Goal: Use online tool/utility: Utilize a website feature to perform a specific function

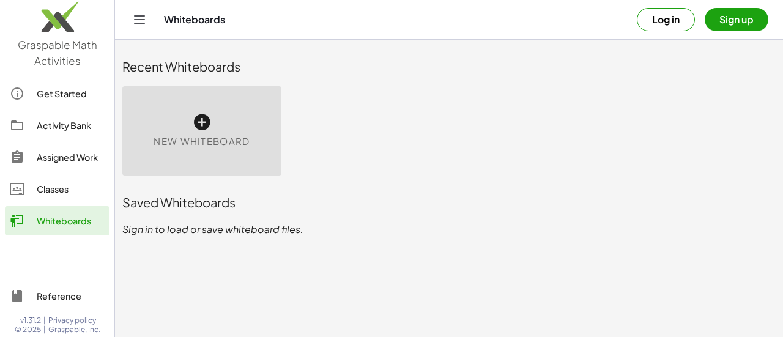
click at [226, 139] on span "New Whiteboard" at bounding box center [202, 142] width 96 height 14
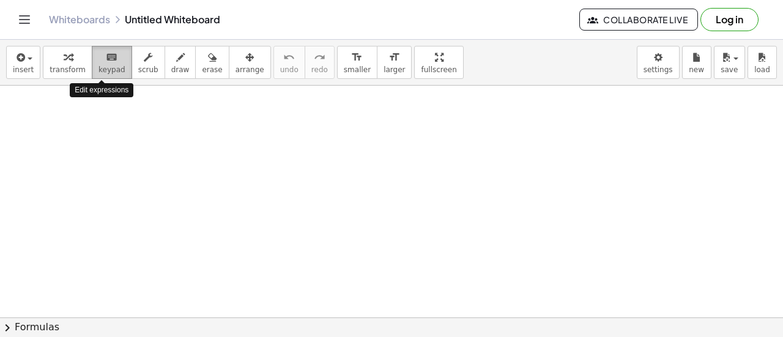
click at [99, 75] on button "keyboard keypad" at bounding box center [112, 62] width 40 height 33
click at [84, 140] on div at bounding box center [391, 319] width 783 height 466
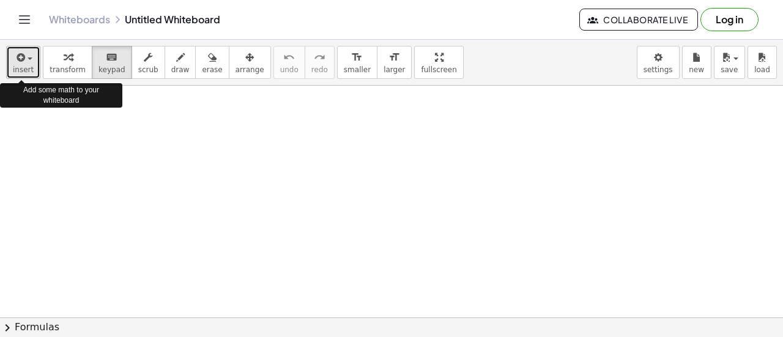
click at [22, 65] on span "insert" at bounding box center [23, 69] width 21 height 9
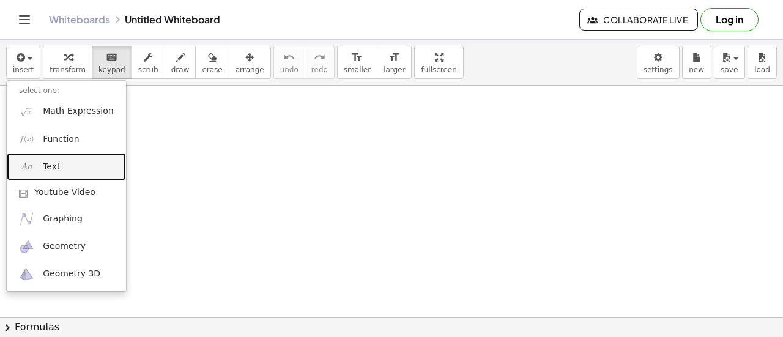
click at [46, 165] on span "Text" at bounding box center [51, 167] width 17 height 12
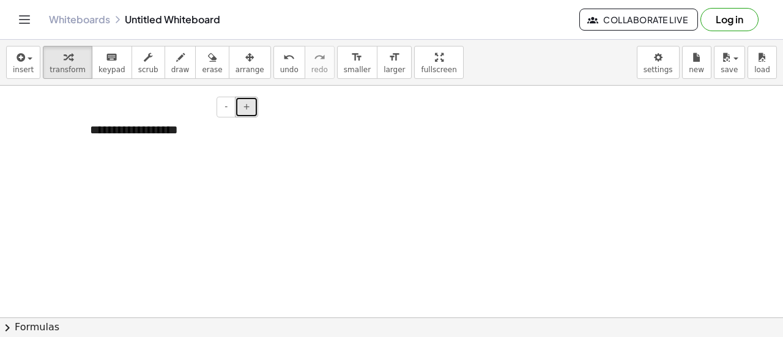
click at [242, 110] on button "+" at bounding box center [246, 107] width 23 height 21
click at [252, 133] on div "**********" at bounding box center [170, 133] width 184 height 49
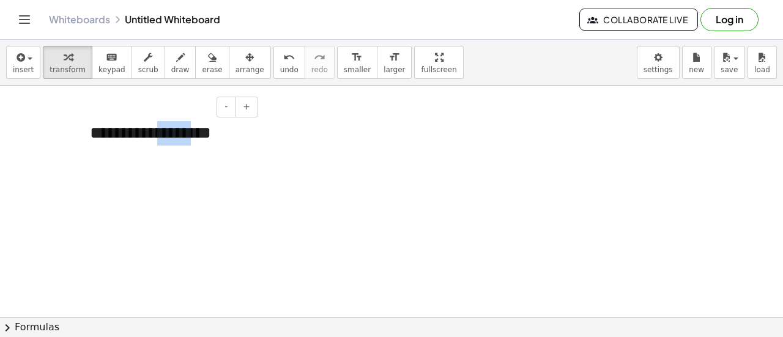
drag, startPoint x: 173, startPoint y: 155, endPoint x: 213, endPoint y: 152, distance: 39.9
click at [213, 152] on div "**********" at bounding box center [170, 133] width 184 height 49
click at [289, 133] on div at bounding box center [391, 319] width 783 height 466
click at [245, 61] on icon "button" at bounding box center [249, 57] width 9 height 15
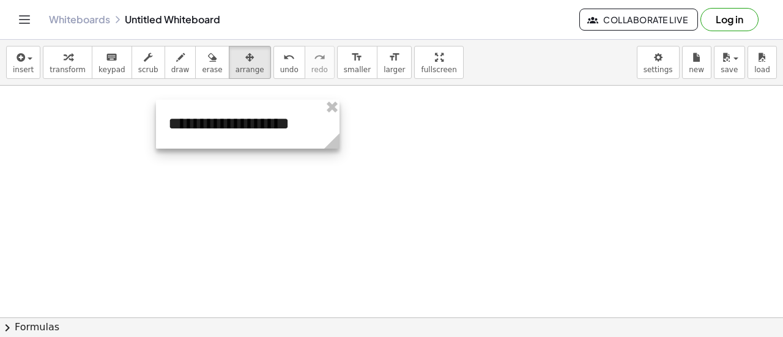
drag, startPoint x: 192, startPoint y: 122, endPoint x: 271, endPoint y: 113, distance: 79.4
click at [271, 113] on div at bounding box center [248, 124] width 184 height 49
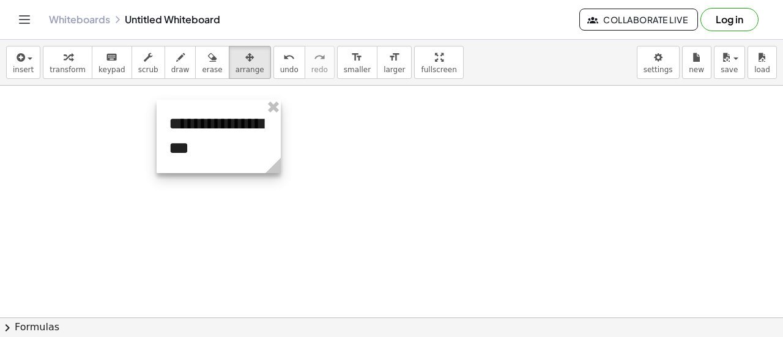
drag, startPoint x: 332, startPoint y: 146, endPoint x: 273, endPoint y: 130, distance: 61.4
click at [273, 130] on div "**********" at bounding box center [219, 136] width 124 height 73
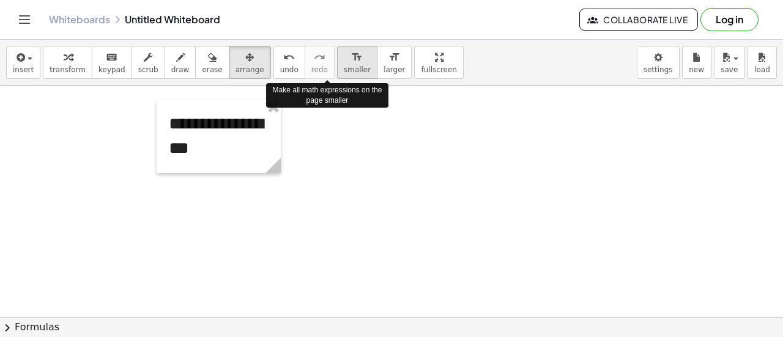
click at [351, 57] on icon "format_size" at bounding box center [357, 57] width 12 height 15
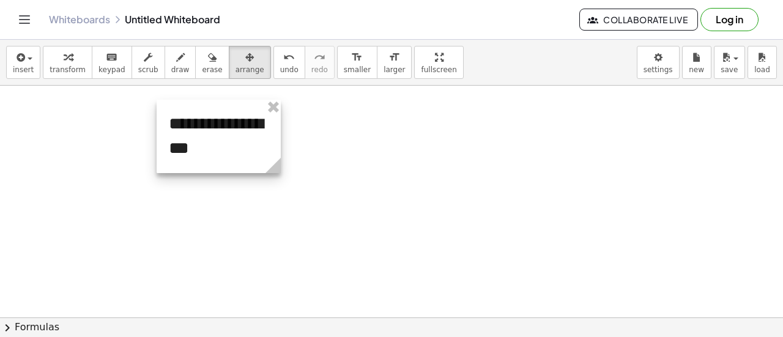
click at [171, 130] on div at bounding box center [219, 136] width 124 height 73
click at [176, 128] on div at bounding box center [220, 134] width 124 height 73
click at [175, 123] on div at bounding box center [220, 134] width 124 height 73
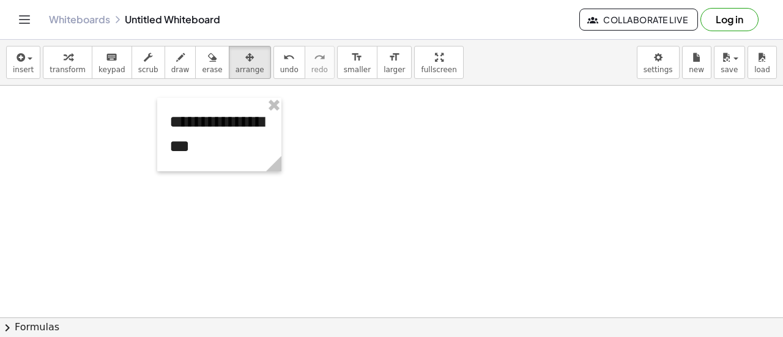
click at [306, 155] on div at bounding box center [391, 319] width 783 height 466
click at [104, 65] on span "keypad" at bounding box center [111, 69] width 27 height 9
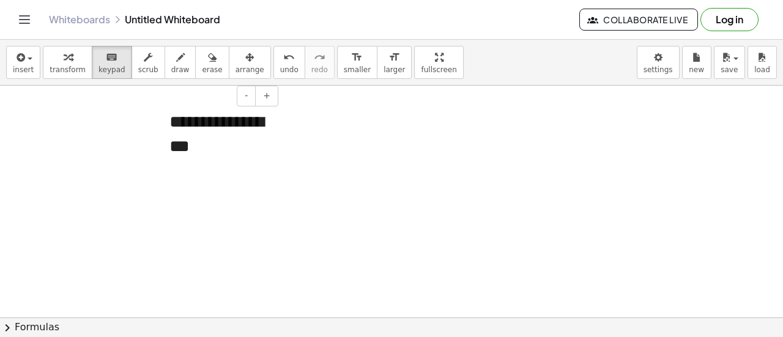
click at [171, 125] on div "**********" at bounding box center [219, 134] width 124 height 73
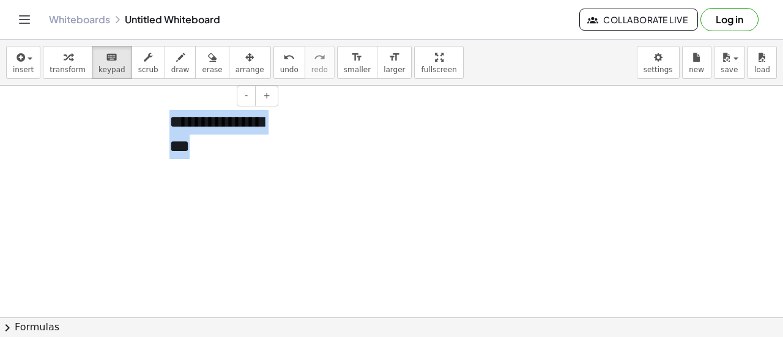
drag, startPoint x: 171, startPoint y: 126, endPoint x: 277, endPoint y: 156, distance: 110.6
click at [278, 156] on div "**********" at bounding box center [219, 134] width 124 height 73
click at [344, 70] on span "smaller" at bounding box center [357, 69] width 27 height 9
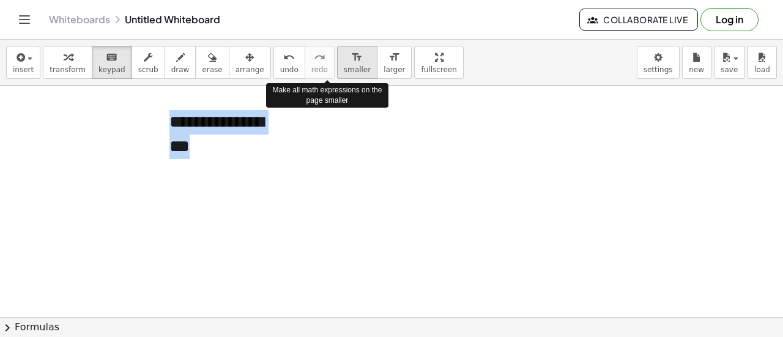
click at [351, 51] on icon "format_size" at bounding box center [357, 57] width 12 height 15
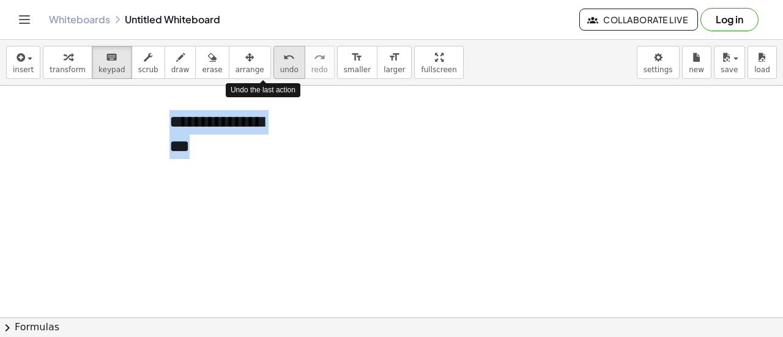
click at [273, 75] on button "undo undo" at bounding box center [289, 62] width 32 height 33
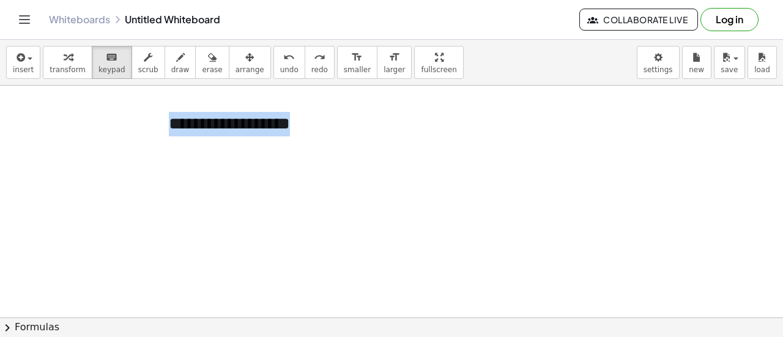
click at [229, 194] on div at bounding box center [391, 319] width 783 height 466
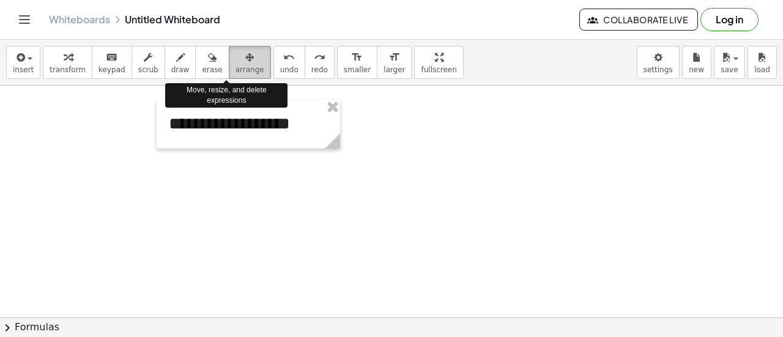
click at [236, 67] on span "arrange" at bounding box center [250, 69] width 29 height 9
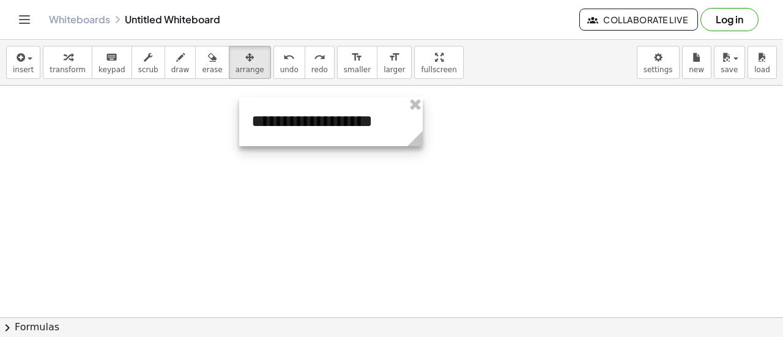
drag, startPoint x: 223, startPoint y: 107, endPoint x: 305, endPoint y: 105, distance: 82.0
click at [305, 105] on div at bounding box center [331, 121] width 184 height 49
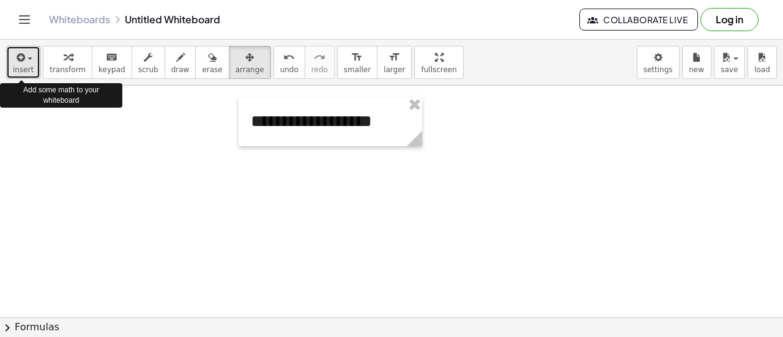
click at [18, 65] on span "insert" at bounding box center [23, 69] width 21 height 9
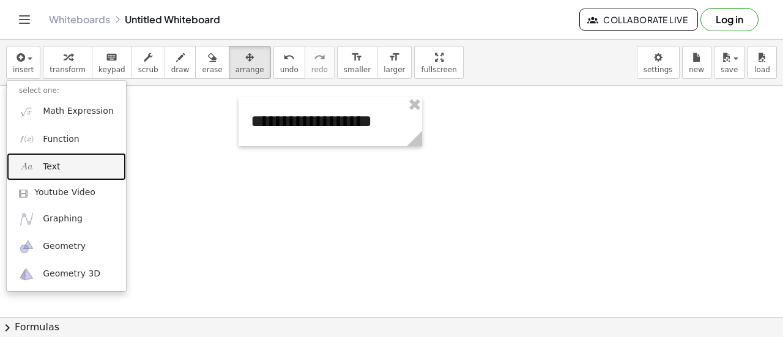
click at [33, 166] on img at bounding box center [26, 166] width 15 height 15
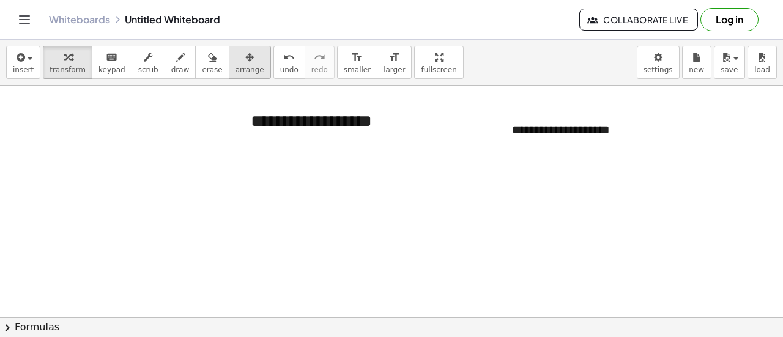
click at [245, 64] on icon "button" at bounding box center [249, 57] width 9 height 15
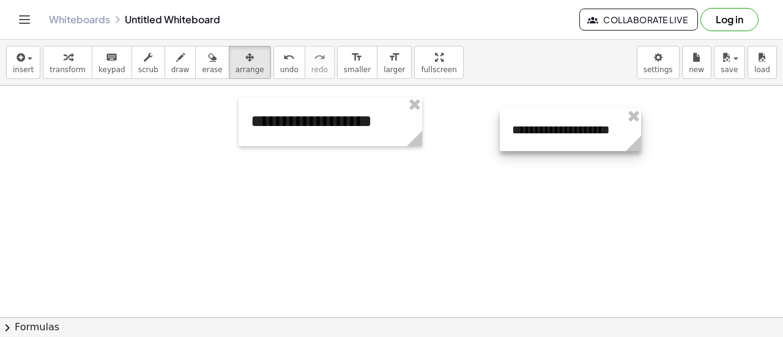
drag, startPoint x: 677, startPoint y: 141, endPoint x: 634, endPoint y: 135, distance: 42.7
click at [634, 135] on g at bounding box center [635, 145] width 21 height 21
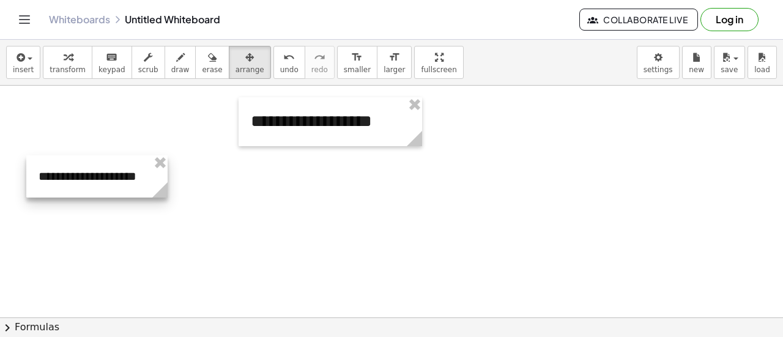
drag, startPoint x: 560, startPoint y: 147, endPoint x: 87, endPoint y: 194, distance: 475.8
click at [87, 194] on div at bounding box center [96, 176] width 141 height 42
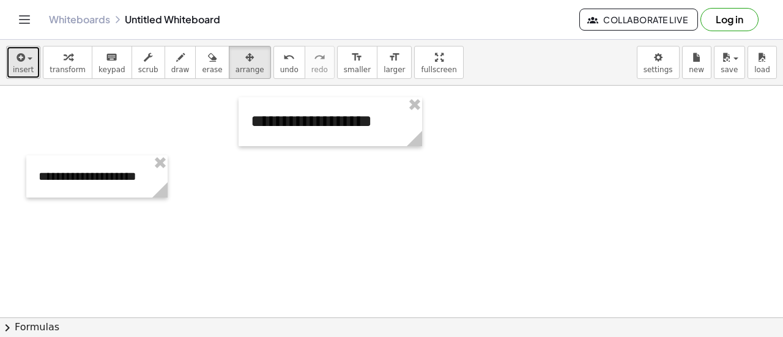
click at [17, 69] on span "insert" at bounding box center [23, 69] width 21 height 9
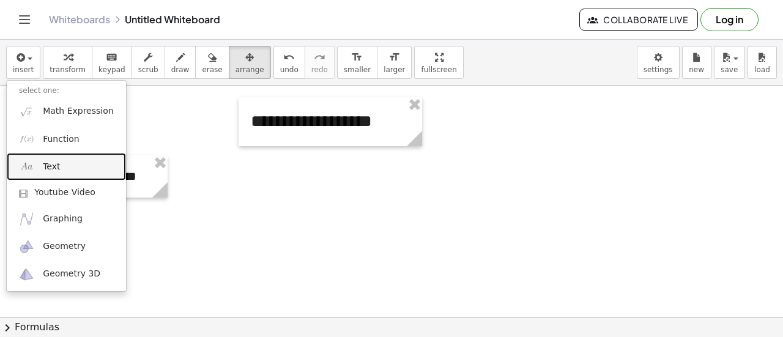
click at [43, 173] on link "Text" at bounding box center [66, 167] width 119 height 28
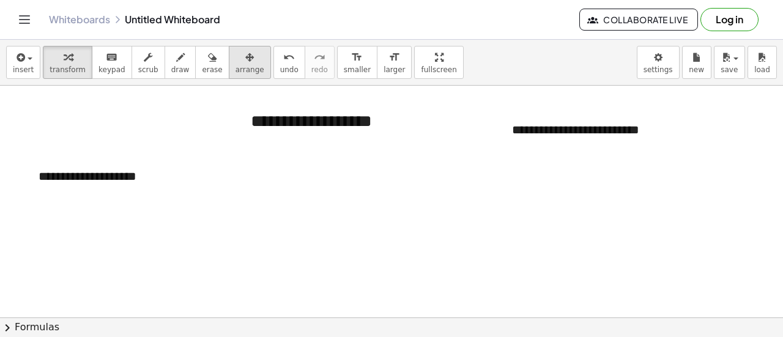
click at [245, 64] on icon "button" at bounding box center [249, 57] width 9 height 15
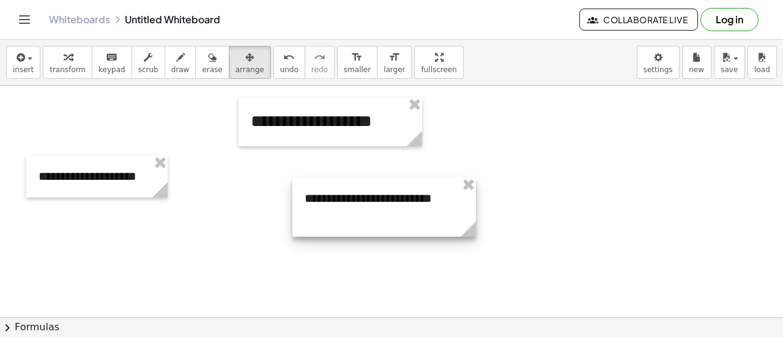
drag, startPoint x: 554, startPoint y: 141, endPoint x: 346, endPoint y: 209, distance: 218.4
click at [346, 209] on div at bounding box center [384, 206] width 184 height 59
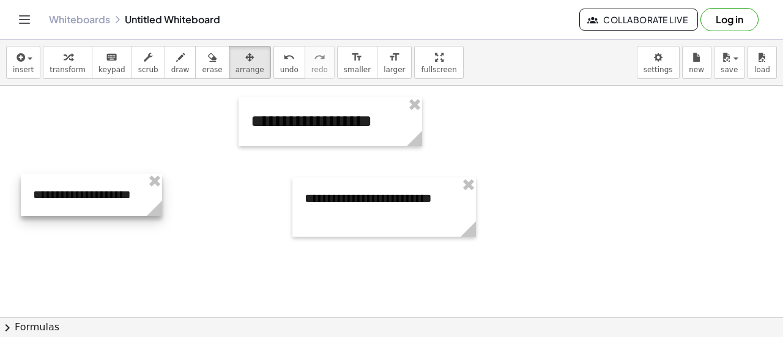
drag, startPoint x: 138, startPoint y: 189, endPoint x: 133, endPoint y: 206, distance: 18.0
click at [133, 206] on div at bounding box center [91, 195] width 141 height 42
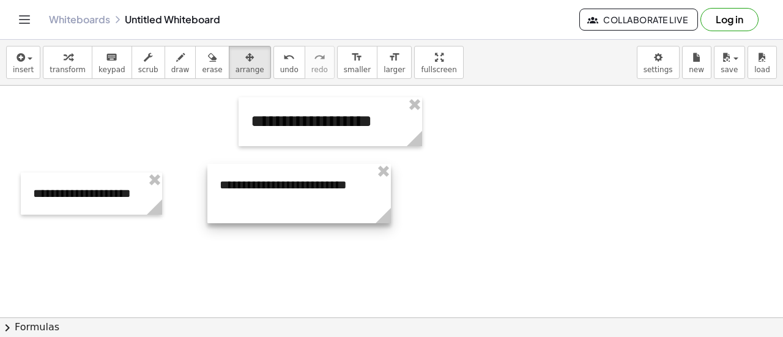
drag, startPoint x: 343, startPoint y: 209, endPoint x: 258, endPoint y: 195, distance: 86.1
click at [258, 195] on div at bounding box center [299, 193] width 184 height 59
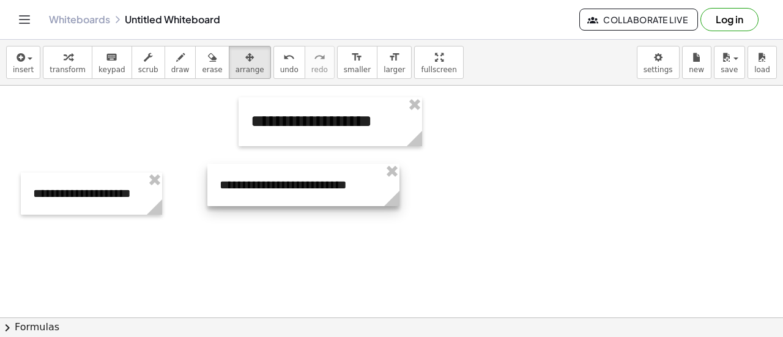
drag, startPoint x: 383, startPoint y: 216, endPoint x: 392, endPoint y: 200, distance: 18.1
click at [392, 200] on icon at bounding box center [391, 198] width 15 height 15
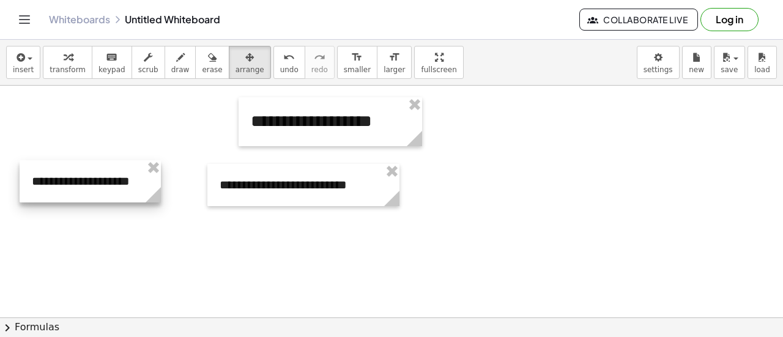
drag, startPoint x: 140, startPoint y: 200, endPoint x: 139, endPoint y: 190, distance: 9.8
click at [139, 190] on div at bounding box center [90, 181] width 141 height 42
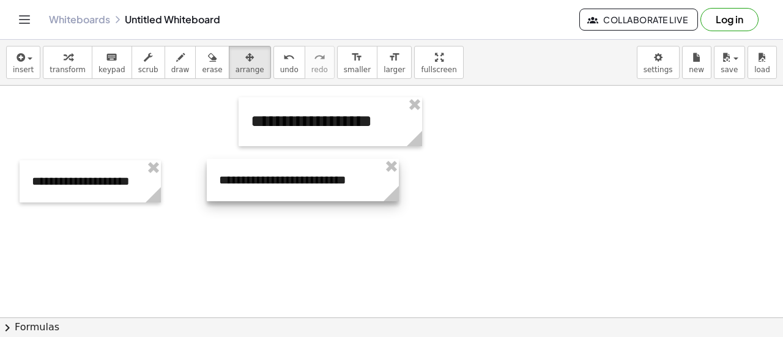
click at [255, 176] on div at bounding box center [303, 180] width 192 height 42
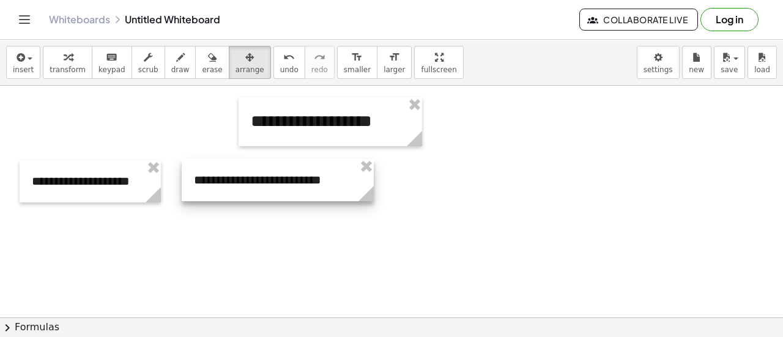
drag, startPoint x: 253, startPoint y: 178, endPoint x: 228, endPoint y: 178, distance: 25.1
click at [228, 178] on div at bounding box center [278, 180] width 192 height 42
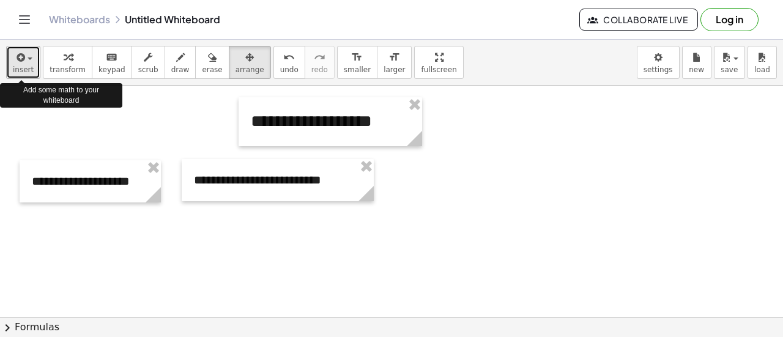
click at [27, 67] on span "insert" at bounding box center [23, 69] width 21 height 9
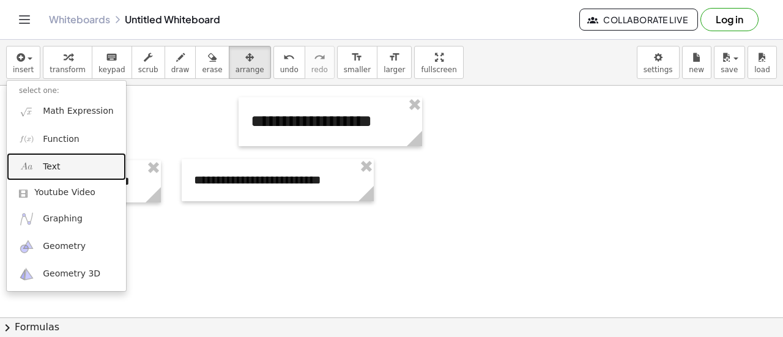
click at [49, 171] on span "Text" at bounding box center [51, 167] width 17 height 12
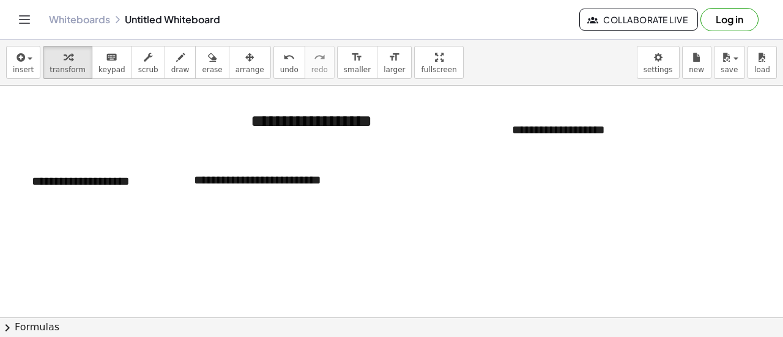
click at [327, 146] on div at bounding box center [391, 319] width 783 height 466
click at [522, 130] on div "**********" at bounding box center [592, 130] width 184 height 42
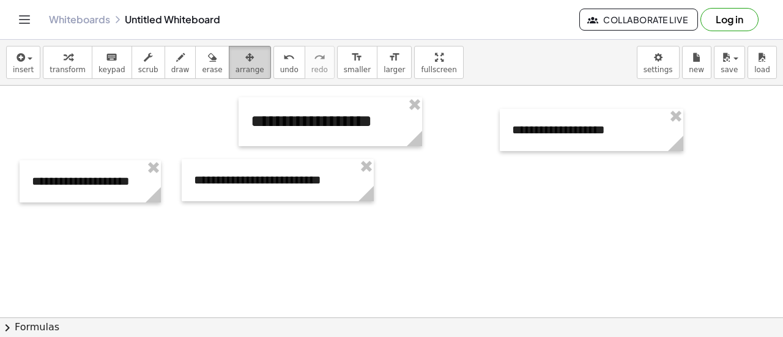
click at [236, 65] on span "arrange" at bounding box center [250, 69] width 29 height 9
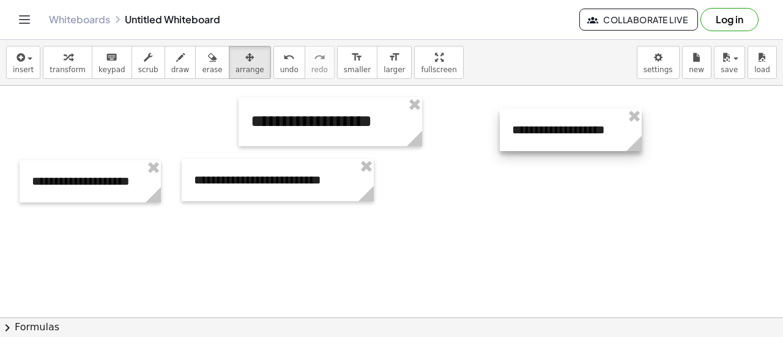
drag, startPoint x: 679, startPoint y: 147, endPoint x: 637, endPoint y: 136, distance: 43.0
click at [637, 136] on g at bounding box center [636, 145] width 21 height 21
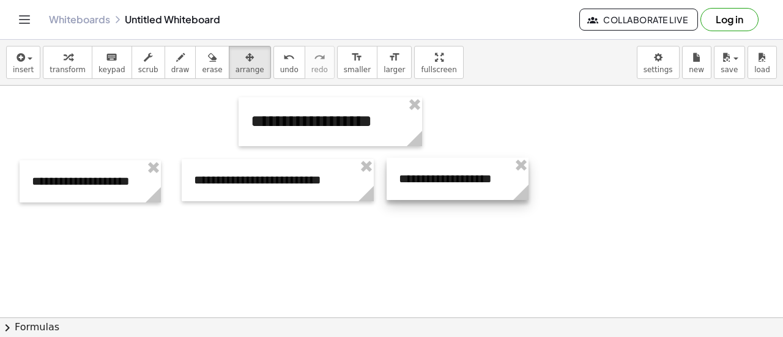
drag, startPoint x: 587, startPoint y: 143, endPoint x: 473, endPoint y: 191, distance: 123.3
click at [473, 191] on div at bounding box center [458, 179] width 142 height 42
click at [603, 176] on div at bounding box center [391, 319] width 783 height 466
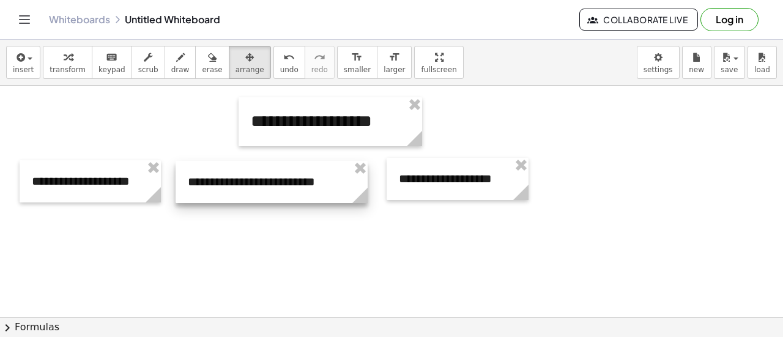
drag, startPoint x: 316, startPoint y: 196, endPoint x: 310, endPoint y: 198, distance: 6.4
click at [310, 198] on div at bounding box center [272, 182] width 192 height 42
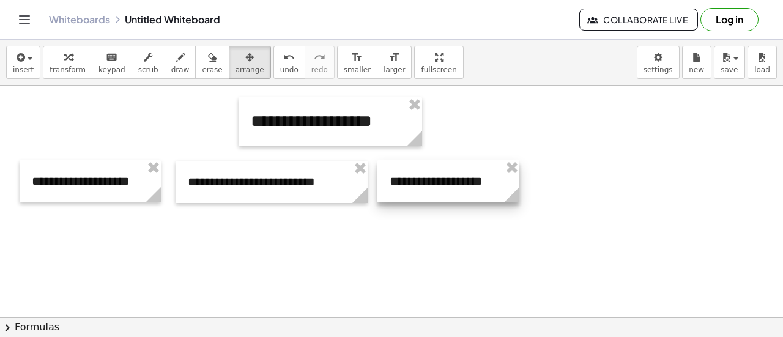
drag, startPoint x: 431, startPoint y: 196, endPoint x: 421, endPoint y: 199, distance: 9.5
click at [421, 199] on div at bounding box center [448, 181] width 142 height 42
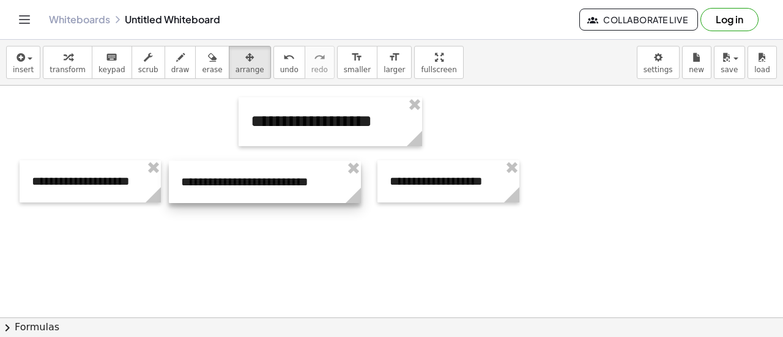
drag, startPoint x: 322, startPoint y: 195, endPoint x: 315, endPoint y: 195, distance: 6.7
click at [315, 195] on div at bounding box center [265, 182] width 192 height 42
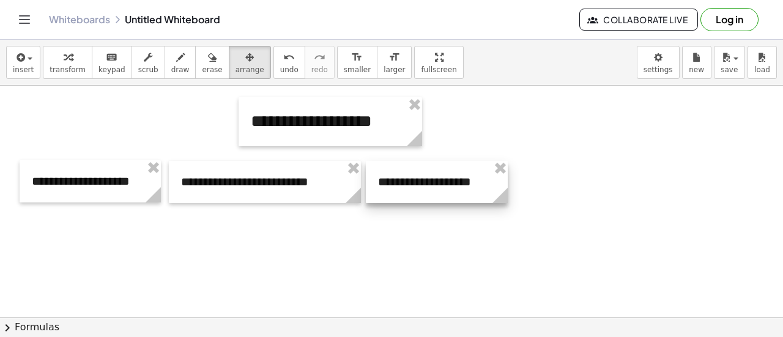
drag, startPoint x: 420, startPoint y: 182, endPoint x: 408, endPoint y: 183, distance: 11.7
click at [408, 183] on div at bounding box center [437, 182] width 142 height 42
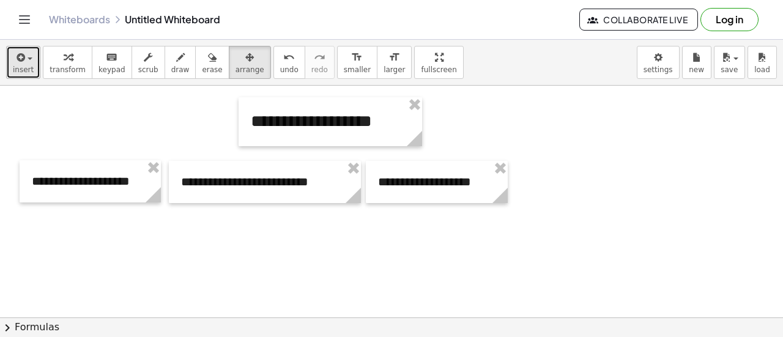
click at [20, 72] on span "insert" at bounding box center [23, 69] width 21 height 9
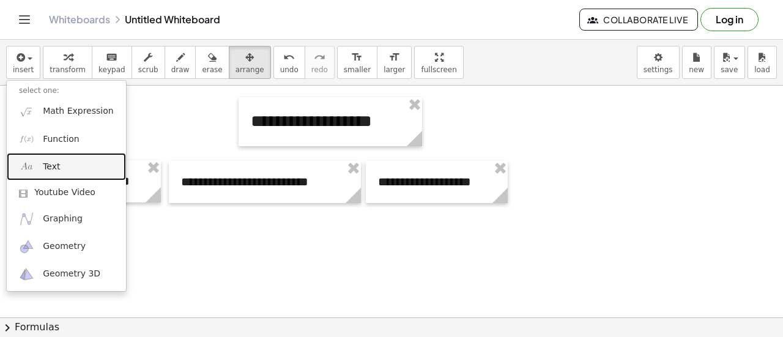
click at [42, 161] on link "Text" at bounding box center [66, 167] width 119 height 28
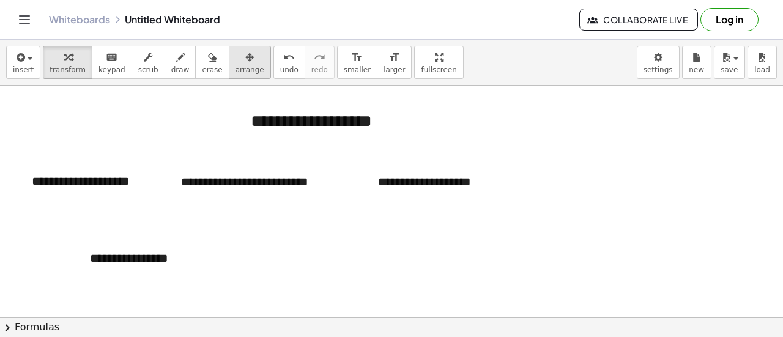
click at [236, 65] on span "arrange" at bounding box center [250, 69] width 29 height 9
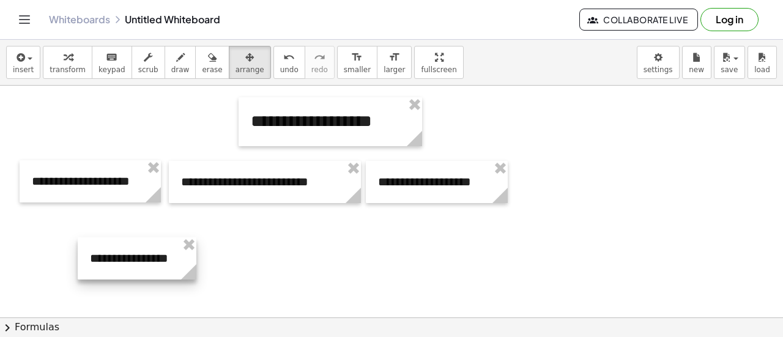
drag, startPoint x: 257, startPoint y: 273, endPoint x: 192, endPoint y: 262, distance: 65.8
click at [192, 264] on g at bounding box center [190, 274] width 21 height 21
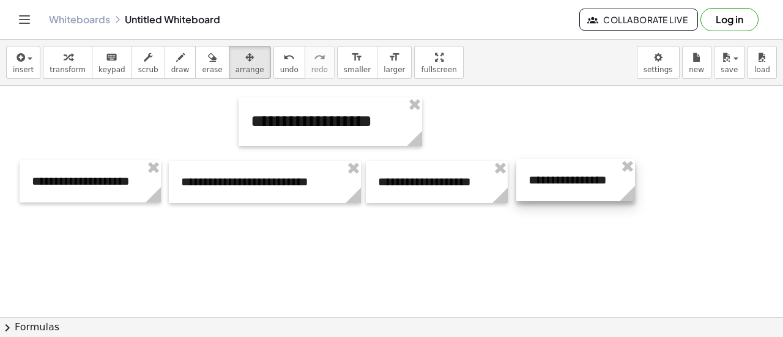
drag, startPoint x: 144, startPoint y: 261, endPoint x: 584, endPoint y: 183, distance: 446.2
click at [584, 183] on div at bounding box center [575, 180] width 119 height 42
click at [50, 229] on div at bounding box center [391, 319] width 783 height 466
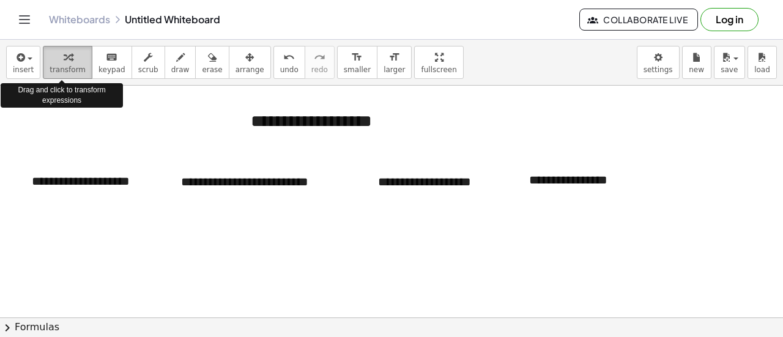
click at [62, 67] on span "transform" at bounding box center [68, 69] width 36 height 9
click at [64, 67] on span "transform" at bounding box center [68, 69] width 36 height 9
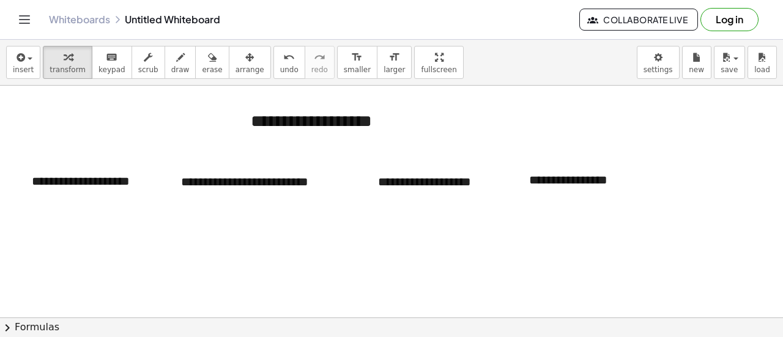
click at [9, 327] on span "chevron_right" at bounding box center [7, 328] width 15 height 15
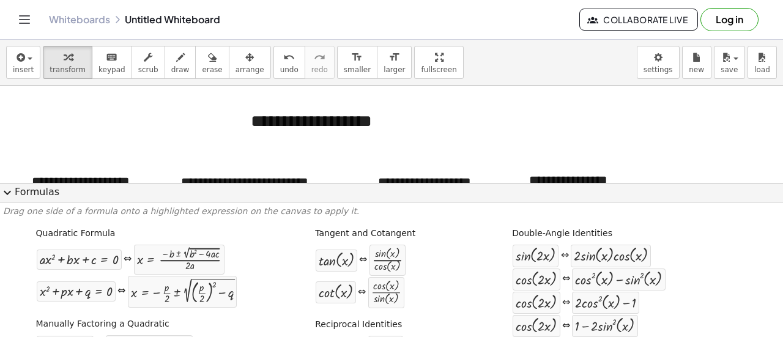
click at [11, 191] on span "expand_more" at bounding box center [7, 192] width 15 height 15
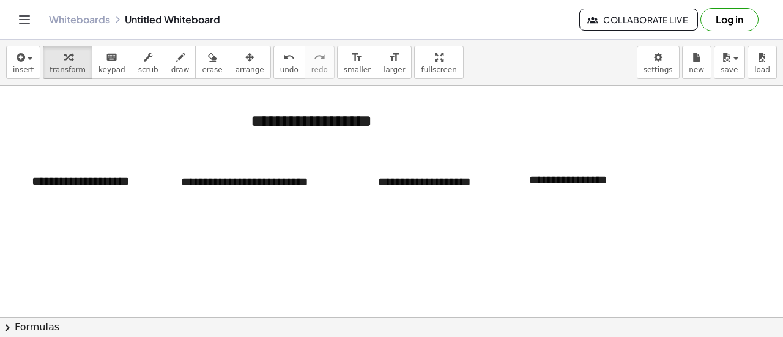
click at [160, 232] on div at bounding box center [391, 319] width 783 height 466
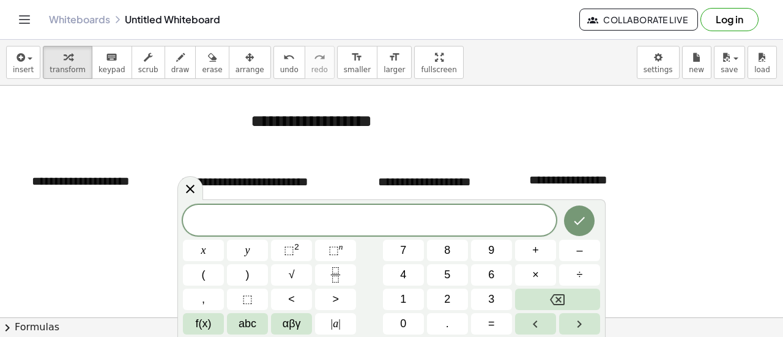
click at [160, 232] on div at bounding box center [391, 319] width 783 height 466
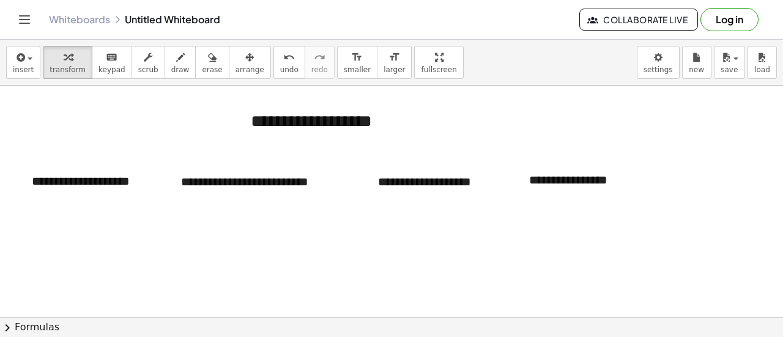
click at [160, 232] on div at bounding box center [391, 319] width 783 height 466
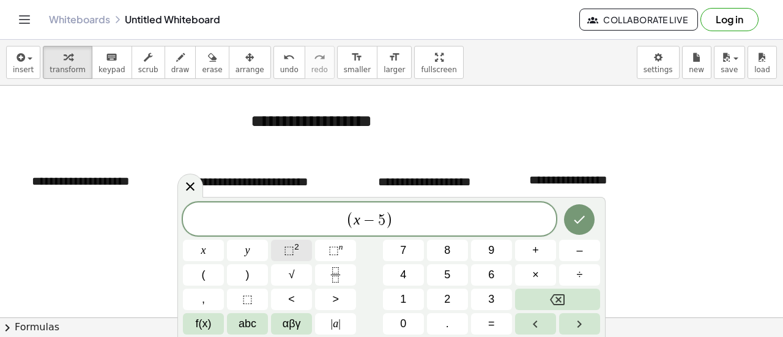
click at [293, 256] on span "⬚" at bounding box center [289, 250] width 10 height 12
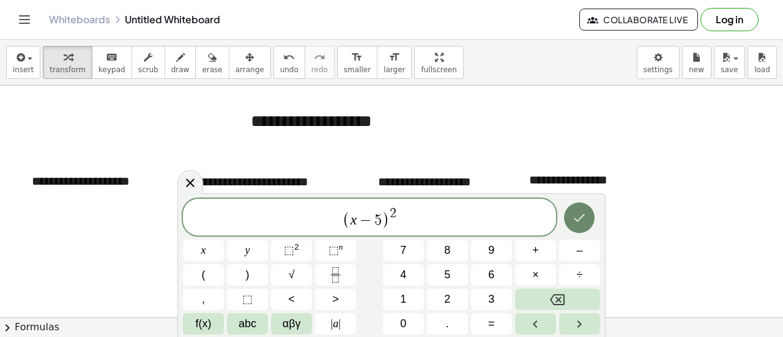
click at [573, 226] on button "Done" at bounding box center [579, 217] width 31 height 31
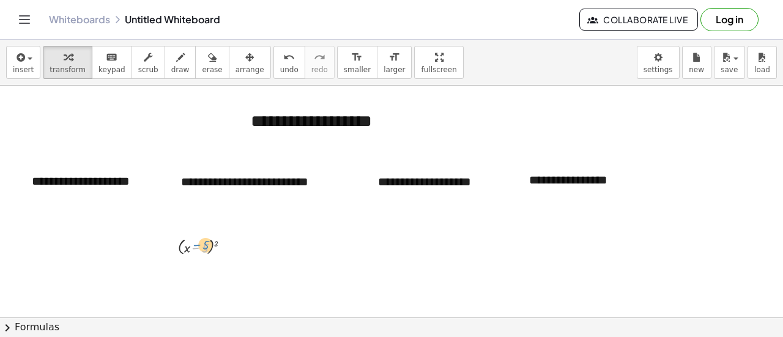
click at [197, 247] on div at bounding box center [209, 247] width 74 height 22
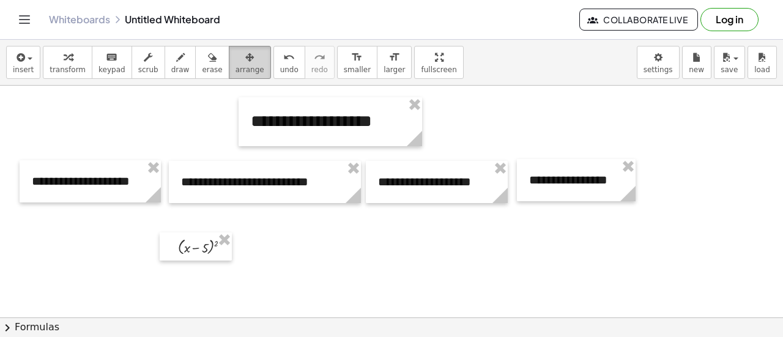
click at [236, 61] on div "button" at bounding box center [250, 57] width 29 height 15
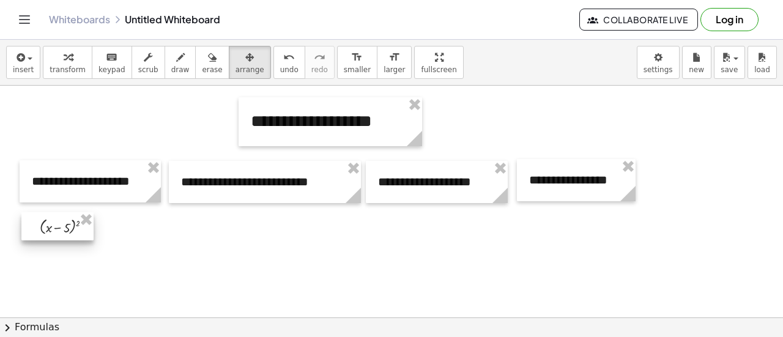
drag, startPoint x: 198, startPoint y: 243, endPoint x: 60, endPoint y: 223, distance: 139.1
click at [60, 223] on div at bounding box center [57, 226] width 72 height 28
click at [80, 237] on div at bounding box center [58, 226] width 72 height 28
click at [171, 259] on div at bounding box center [391, 319] width 783 height 466
click at [60, 227] on div at bounding box center [58, 226] width 72 height 28
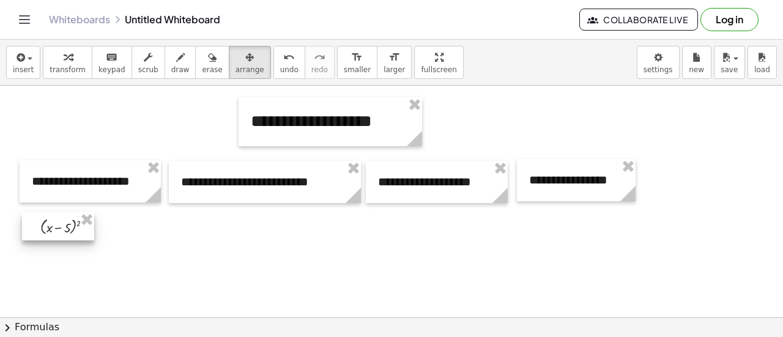
click at [60, 227] on div at bounding box center [58, 226] width 72 height 28
click at [138, 254] on div at bounding box center [391, 319] width 783 height 466
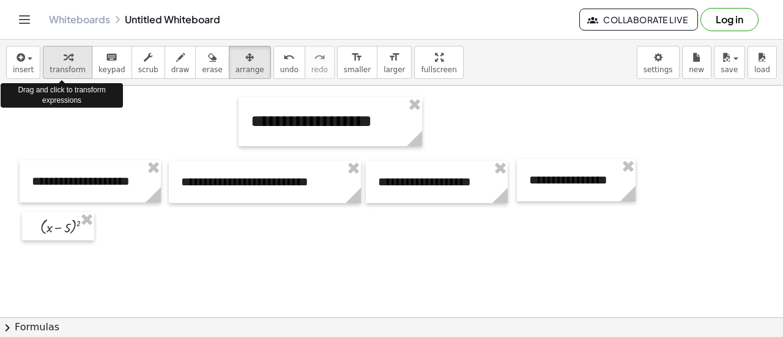
click at [64, 51] on icon "button" at bounding box center [68, 57] width 9 height 15
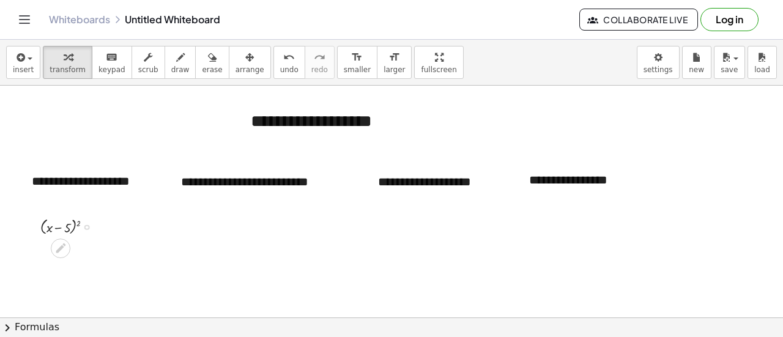
click at [67, 227] on div at bounding box center [71, 226] width 74 height 22
click at [66, 230] on div at bounding box center [71, 226] width 74 height 22
click at [76, 222] on div at bounding box center [71, 226] width 74 height 22
click at [78, 223] on div at bounding box center [71, 226] width 74 height 22
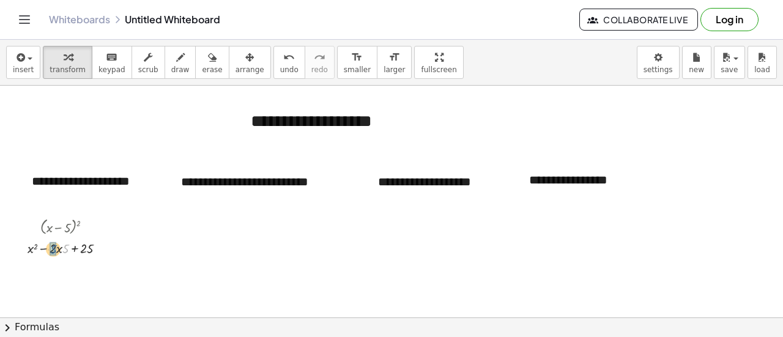
drag, startPoint x: 65, startPoint y: 250, endPoint x: 53, endPoint y: 249, distance: 12.3
click at [273, 74] on button "undo undo" at bounding box center [289, 62] width 32 height 33
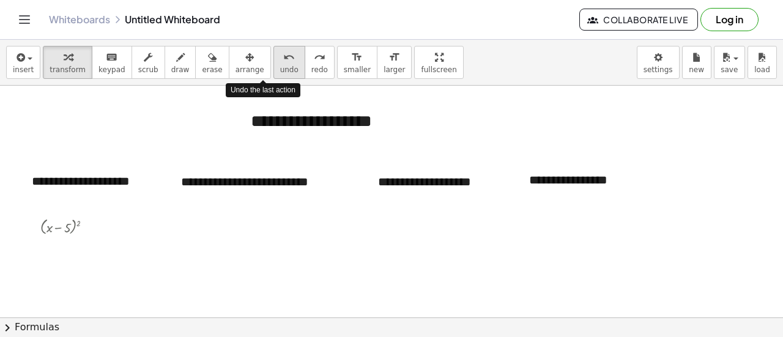
click at [273, 74] on button "undo undo" at bounding box center [289, 62] width 32 height 33
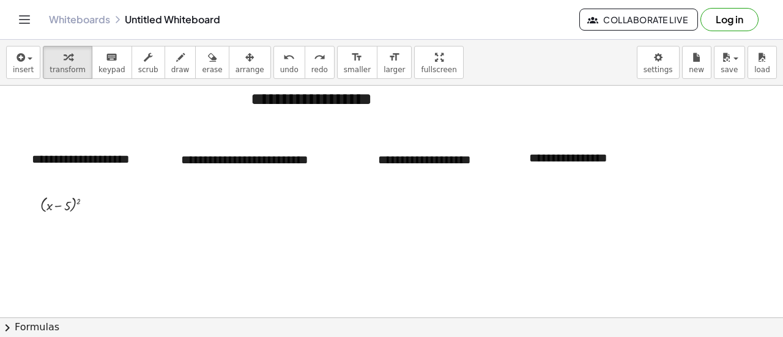
scroll to position [23, 0]
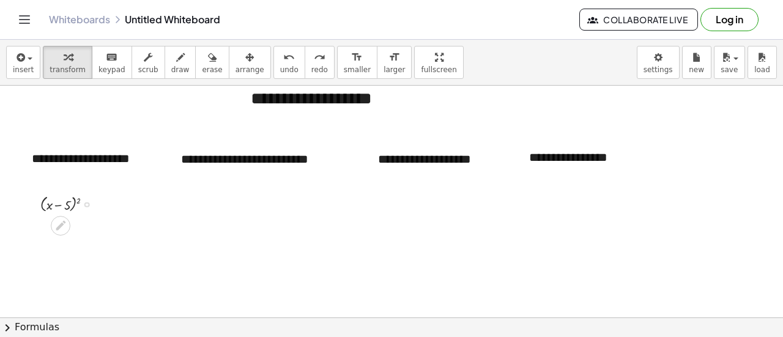
click at [77, 199] on div at bounding box center [71, 204] width 74 height 22
click at [280, 70] on span "undo" at bounding box center [289, 69] width 18 height 9
click at [77, 199] on div at bounding box center [71, 204] width 74 height 22
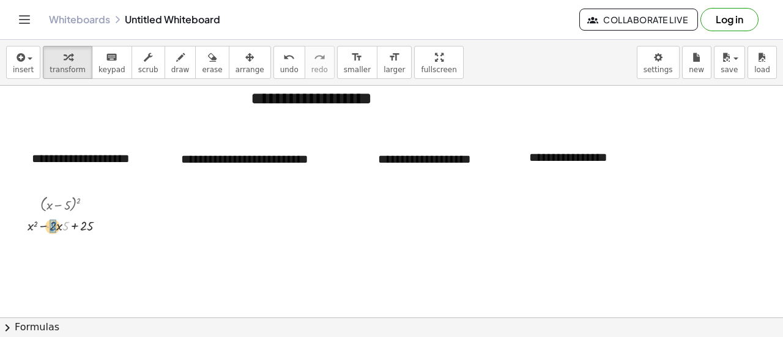
drag, startPoint x: 64, startPoint y: 224, endPoint x: 53, endPoint y: 225, distance: 11.6
click at [283, 62] on icon "undo" at bounding box center [289, 57] width 12 height 15
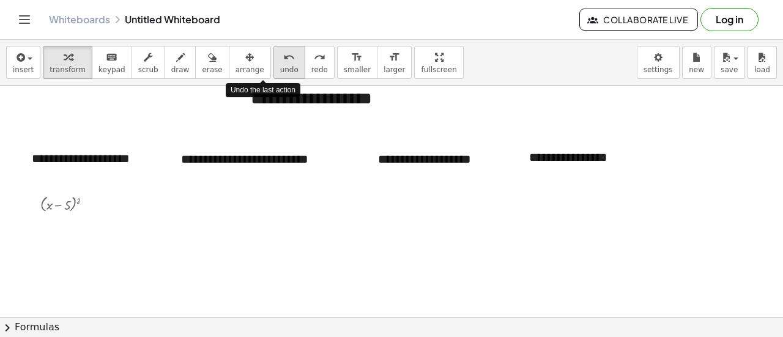
click at [283, 62] on icon "undo" at bounding box center [289, 57] width 12 height 15
click at [180, 256] on div at bounding box center [391, 296] width 783 height 466
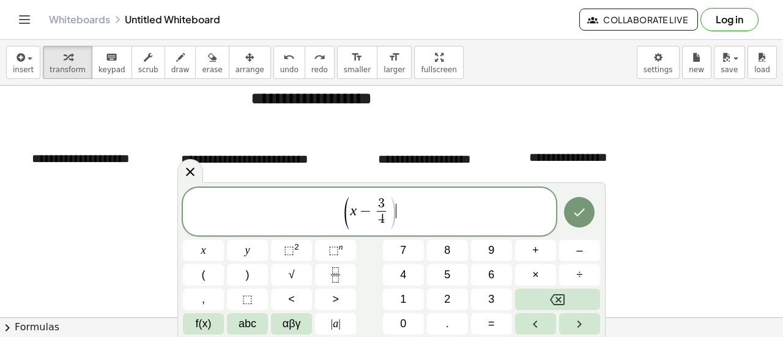
click at [411, 196] on span "( x − 3 4 ​ ) ​" at bounding box center [369, 212] width 373 height 35
click at [295, 250] on sup "2" at bounding box center [296, 246] width 5 height 9
click at [581, 213] on icon "Done" at bounding box center [579, 212] width 11 height 8
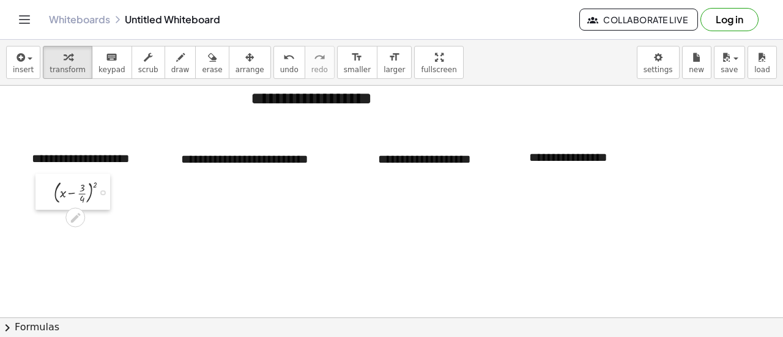
drag, startPoint x: 191, startPoint y: 267, endPoint x: 46, endPoint y: 183, distance: 166.9
click at [46, 183] on div at bounding box center [44, 192] width 18 height 36
click at [93, 185] on div at bounding box center [86, 192] width 76 height 30
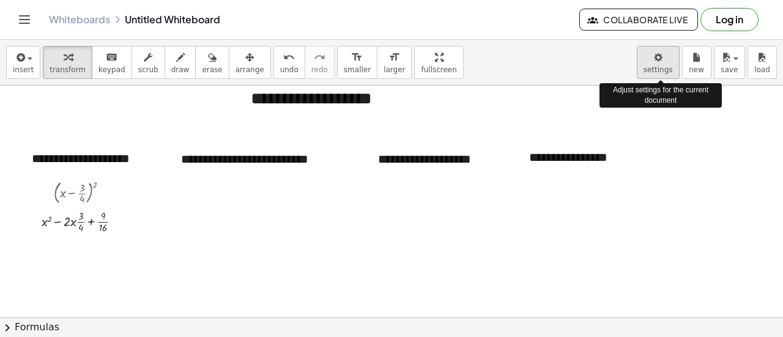
click at [658, 54] on body "**********" at bounding box center [391, 168] width 783 height 337
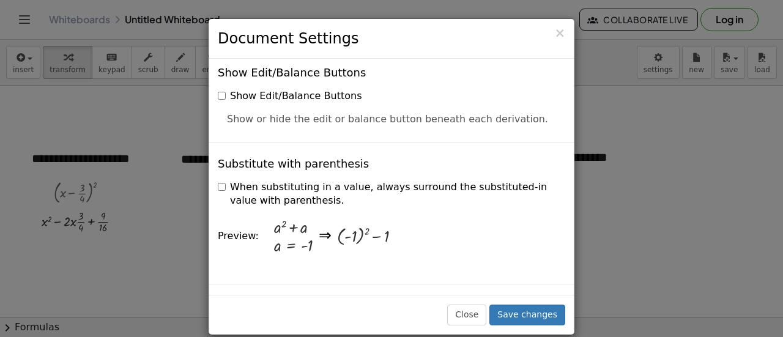
scroll to position [328, 0]
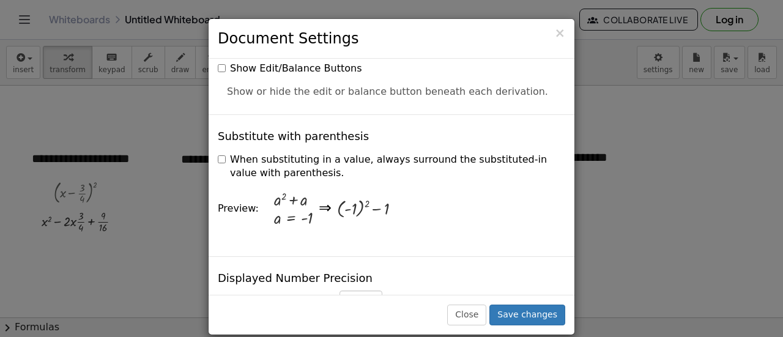
click at [218, 153] on label "When substituting in a value, always surround the substituted-in value with par…" at bounding box center [391, 167] width 347 height 28
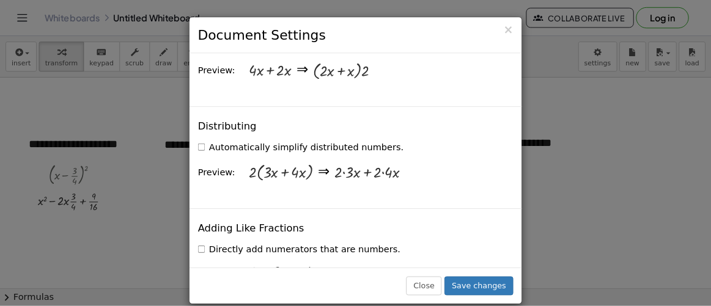
scroll to position [940, 0]
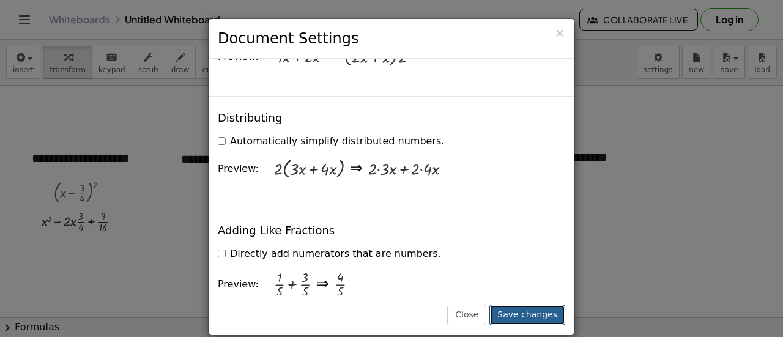
click at [519, 313] on button "Save changes" at bounding box center [527, 315] width 76 height 21
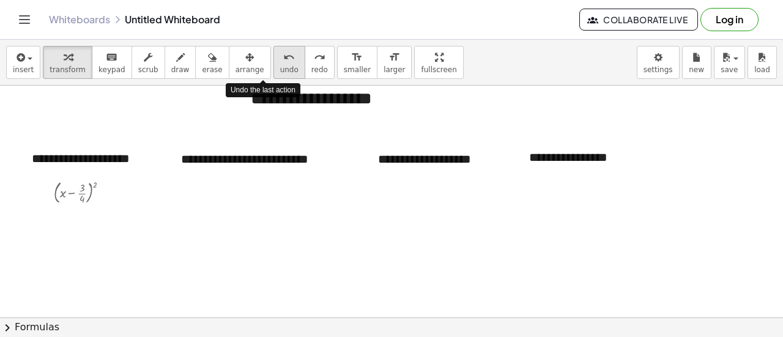
click at [273, 68] on button "undo undo" at bounding box center [289, 62] width 32 height 33
click at [93, 183] on div at bounding box center [86, 192] width 76 height 30
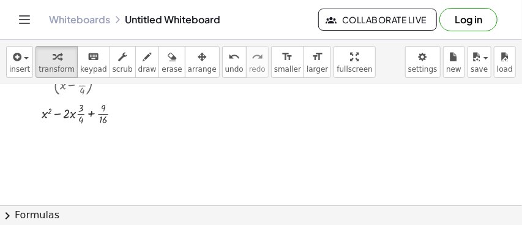
scroll to position [130, 0]
drag, startPoint x: 772, startPoint y: 1, endPoint x: 293, endPoint y: 15, distance: 479.2
click at [293, 15] on div "Whiteboards Untitled Whiteboard" at bounding box center [183, 19] width 269 height 12
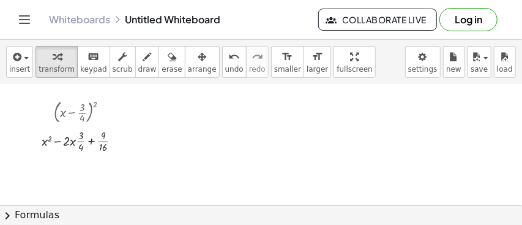
scroll to position [102, 0]
drag, startPoint x: 81, startPoint y: 138, endPoint x: 68, endPoint y: 139, distance: 13.0
click at [68, 139] on div at bounding box center [86, 140] width 102 height 28
click at [67, 168] on div at bounding box center [86, 168] width 108 height 28
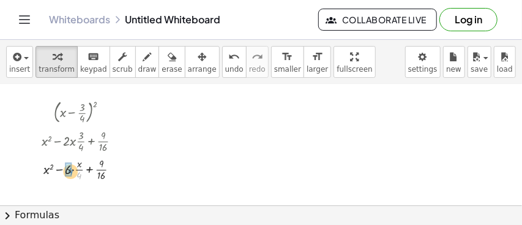
drag, startPoint x: 77, startPoint y: 174, endPoint x: 69, endPoint y: 171, distance: 9.3
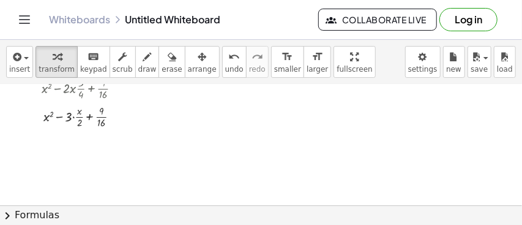
scroll to position [155, 0]
drag, startPoint x: 68, startPoint y: 116, endPoint x: 79, endPoint y: 123, distance: 13.2
click at [79, 123] on div at bounding box center [86, 116] width 102 height 28
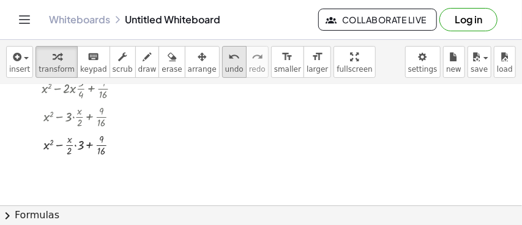
click at [228, 60] on icon "undo" at bounding box center [234, 57] width 12 height 15
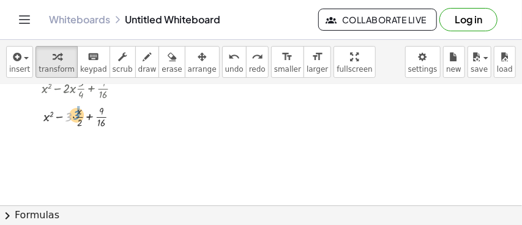
drag, startPoint x: 68, startPoint y: 116, endPoint x: 76, endPoint y: 115, distance: 8.0
click at [76, 115] on div at bounding box center [86, 116] width 102 height 28
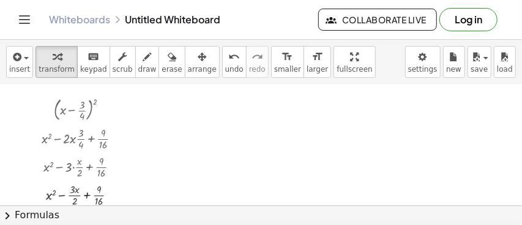
scroll to position [102, 0]
